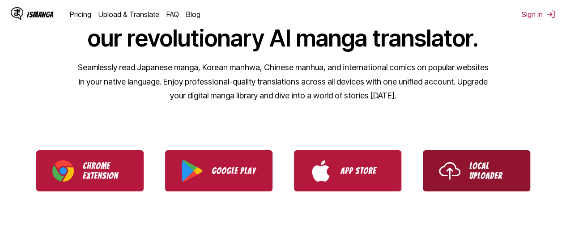
click at [477, 171] on p "Local Uploader" at bounding box center [491, 171] width 45 height 20
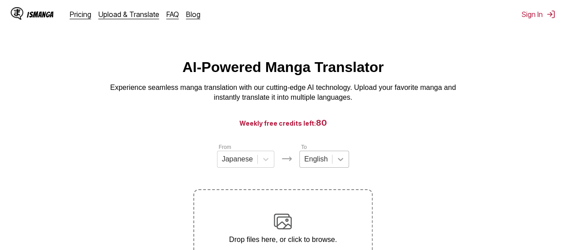
click at [337, 166] on div "English" at bounding box center [324, 159] width 50 height 17
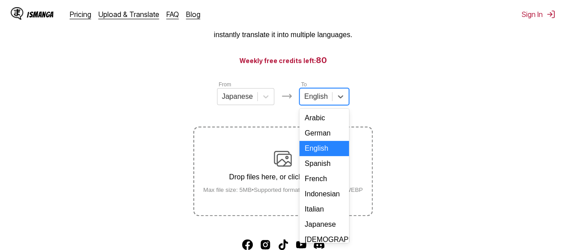
scroll to position [160, 0]
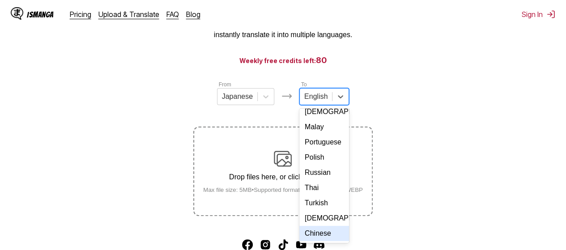
click at [319, 227] on div "Chinese" at bounding box center [324, 233] width 50 height 15
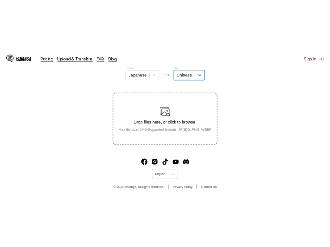
scroll to position [0, 0]
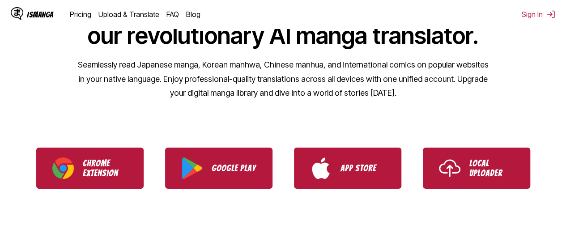
scroll to position [119, 0]
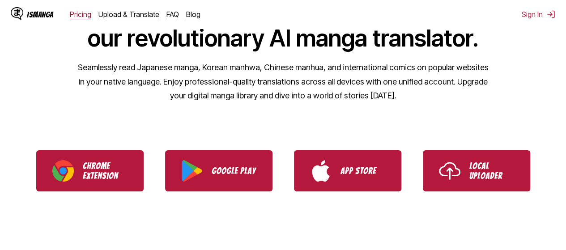
click at [84, 14] on link "Pricing" at bounding box center [80, 14] width 21 height 9
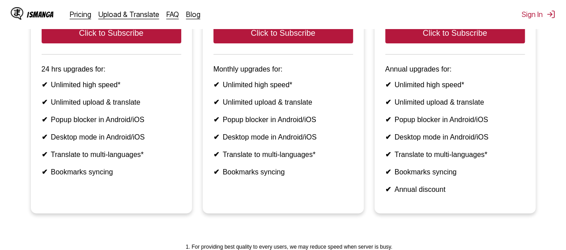
scroll to position [64, 0]
